Goal: Task Accomplishment & Management: Manage account settings

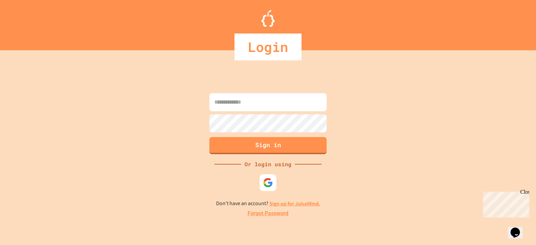
click at [235, 105] on input at bounding box center [267, 102] width 117 height 18
click at [265, 187] on img at bounding box center [268, 182] width 11 height 11
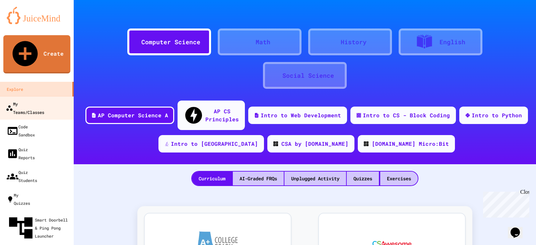
click at [44, 100] on div "My Teams/Classes" at bounding box center [25, 108] width 39 height 16
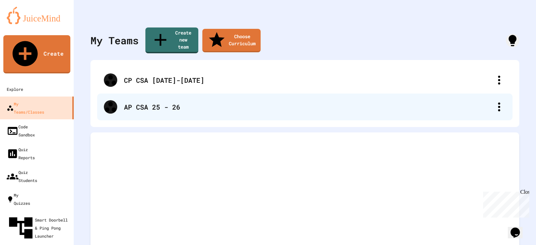
click at [151, 102] on div "AP CSA 25 - 26" at bounding box center [308, 107] width 369 height 10
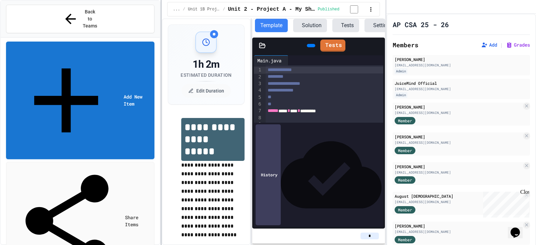
click at [162, 132] on div at bounding box center [160, 122] width 1 height 245
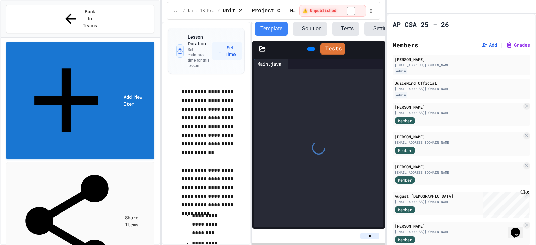
click at [326, 11] on span "⚠️ Unpublished" at bounding box center [320, 10] width 34 height 5
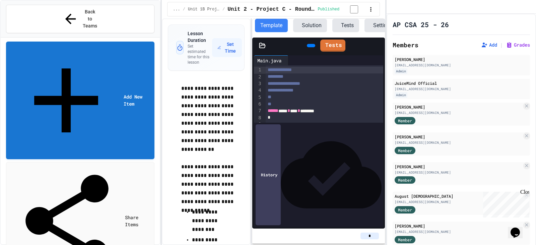
click at [378, 46] on icon at bounding box center [378, 46] width 0 height 0
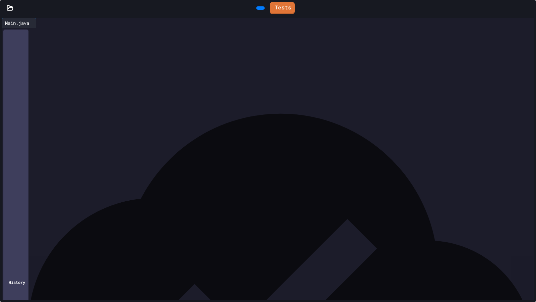
click at [529, 8] on icon at bounding box center [529, 8] width 0 height 0
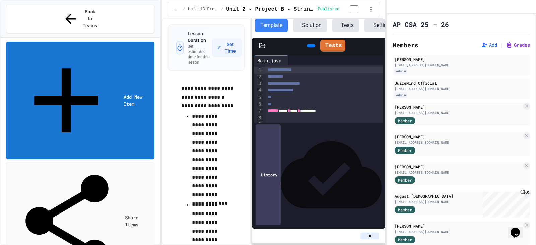
click at [203, 66] on div "Lesson Duration Set estimated time for this lesson Set Time" at bounding box center [206, 48] width 76 height 46
click at [370, 11] on icon "button" at bounding box center [371, 9] width 7 height 7
click at [370, 245] on div at bounding box center [268, 246] width 536 height 0
click at [371, 10] on icon "button" at bounding box center [371, 9] width 1 height 4
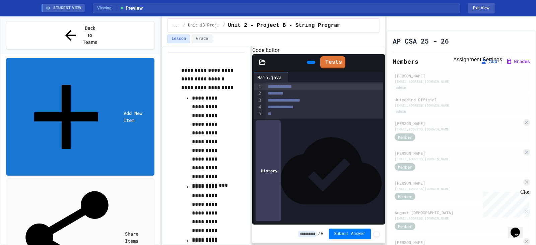
click at [454, 41] on icon "Assignment Settings" at bounding box center [454, 41] width 0 height 0
